Goal: Task Accomplishment & Management: Use online tool/utility

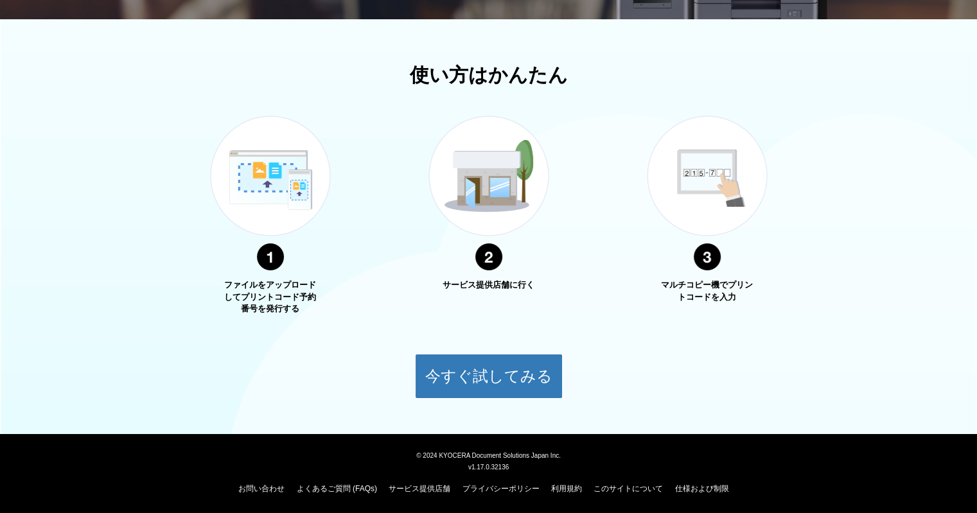
scroll to position [399, 0]
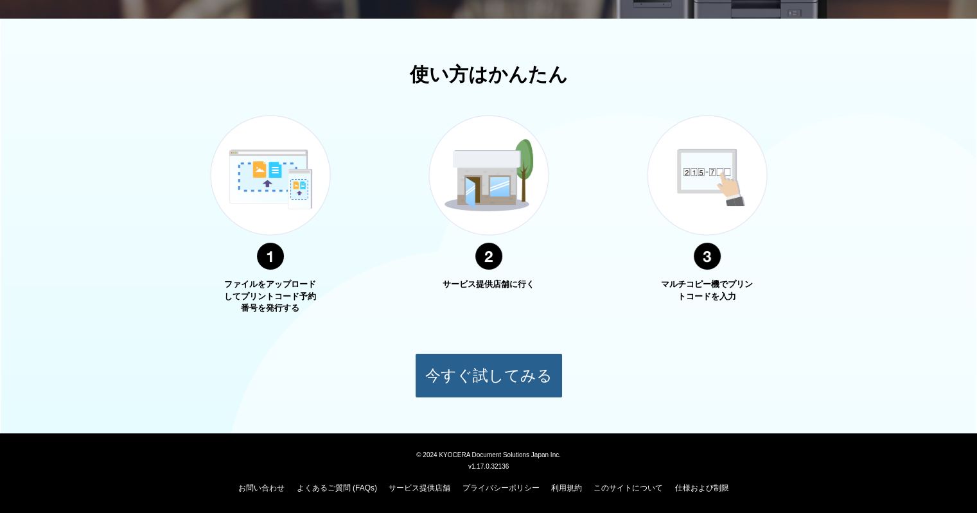
click at [503, 380] on button "今すぐ試してみる" at bounding box center [489, 375] width 148 height 45
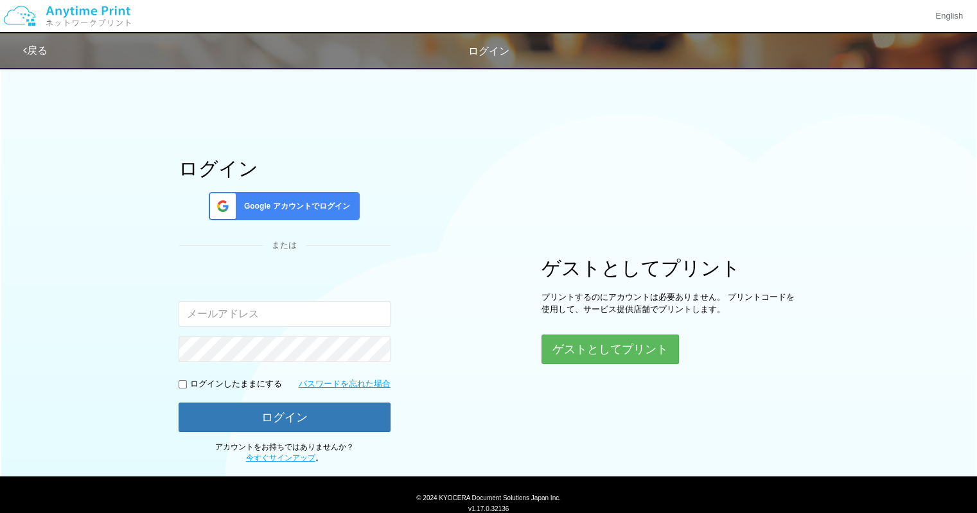
click at [34, 48] on link "戻る" at bounding box center [35, 50] width 24 height 11
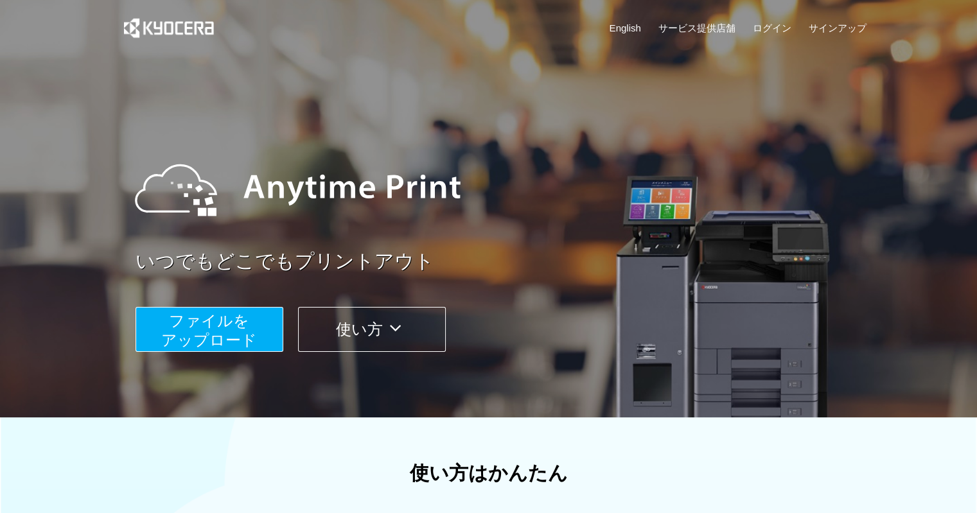
click at [371, 327] on button "使い方" at bounding box center [372, 329] width 148 height 45
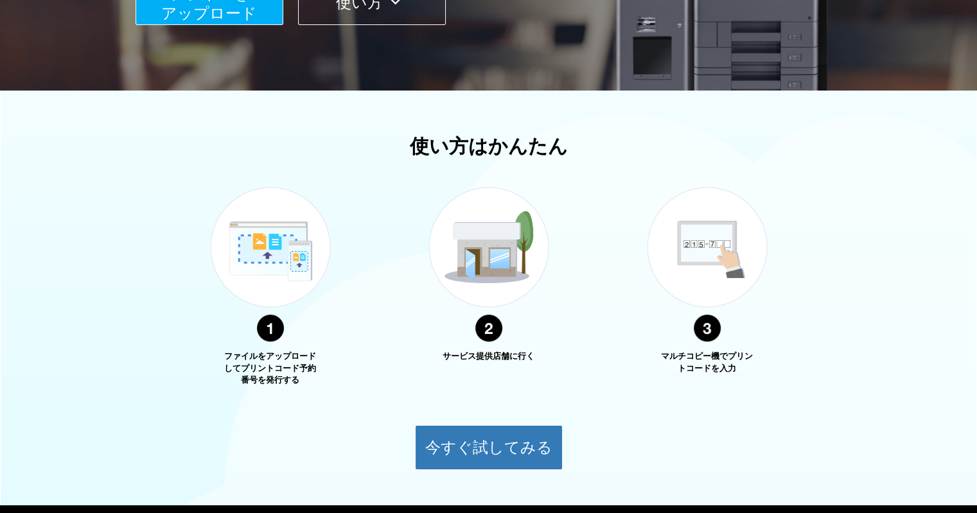
scroll to position [399, 0]
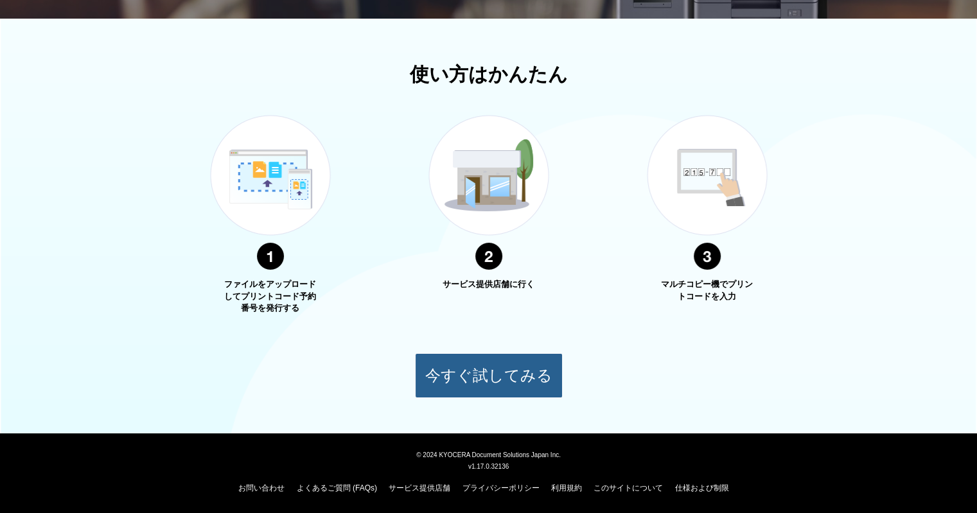
click at [473, 374] on button "今すぐ試してみる" at bounding box center [489, 375] width 148 height 45
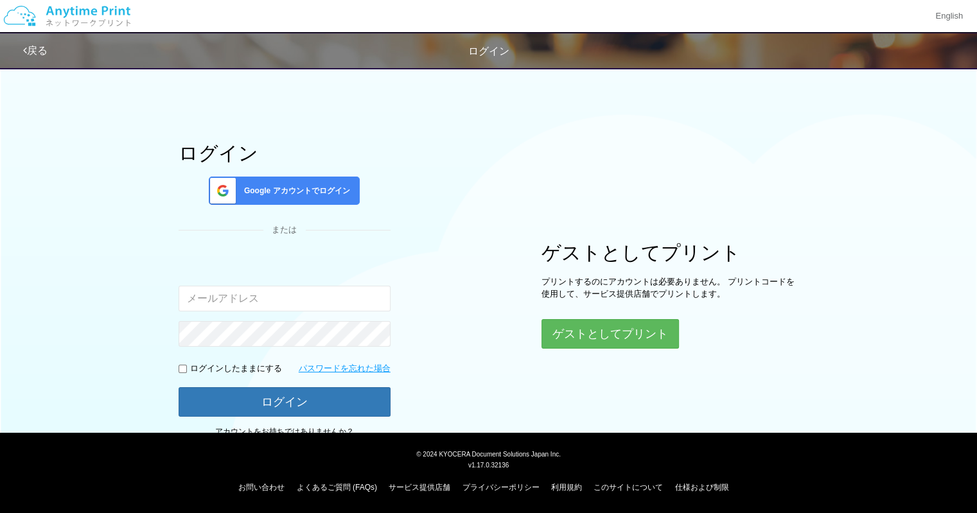
scroll to position [14, 0]
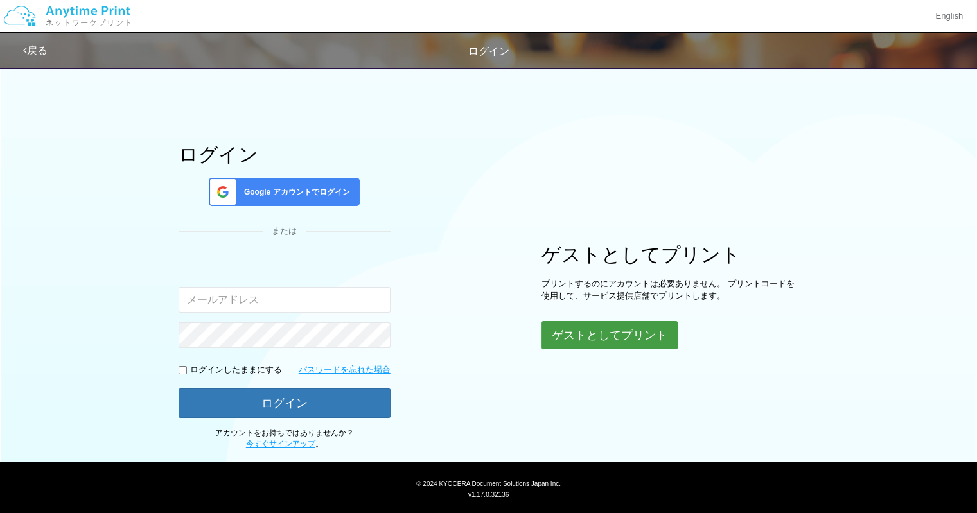
click at [591, 336] on button "ゲストとしてプリント" at bounding box center [609, 335] width 136 height 28
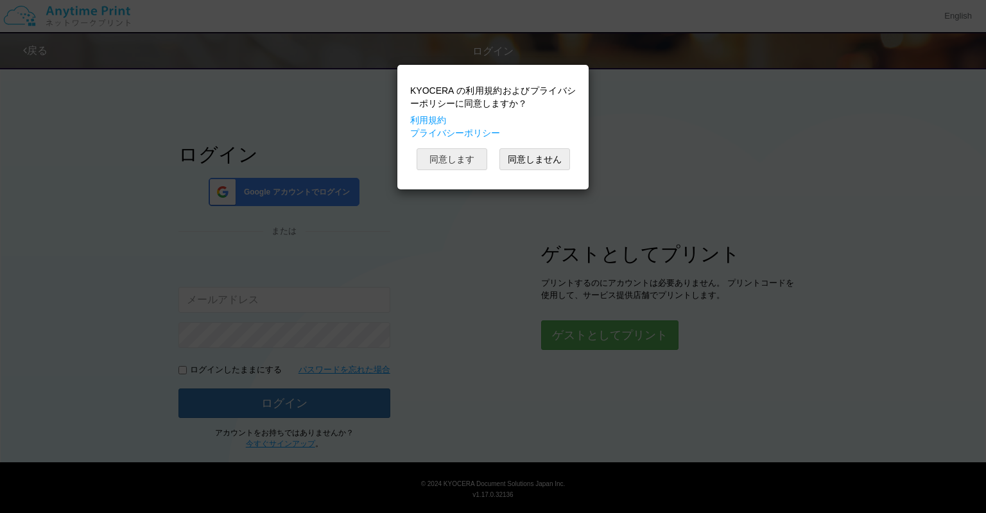
click at [444, 161] on button "同意します" at bounding box center [452, 159] width 71 height 22
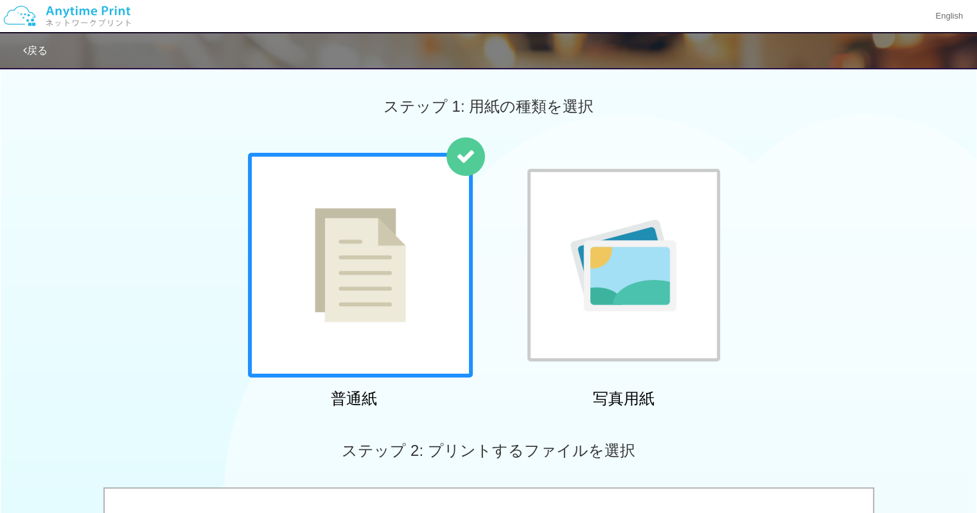
click at [640, 238] on img at bounding box center [623, 266] width 106 height 92
